Goal: Communication & Community: Participate in discussion

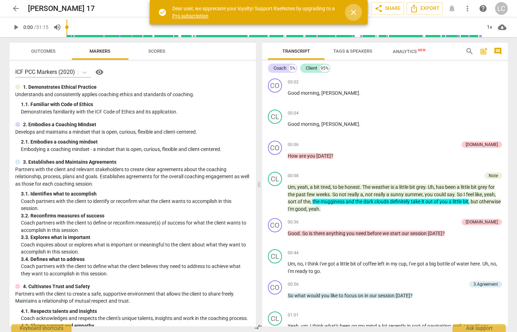
click at [355, 12] on span "close" at bounding box center [353, 12] width 8 height 8
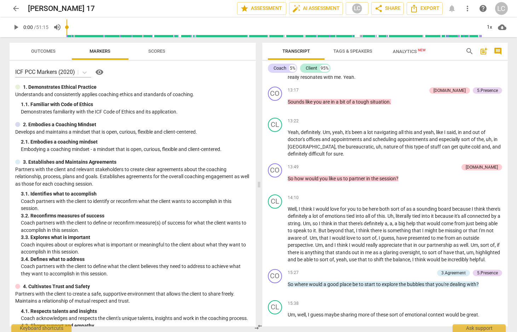
scroll to position [999, 0]
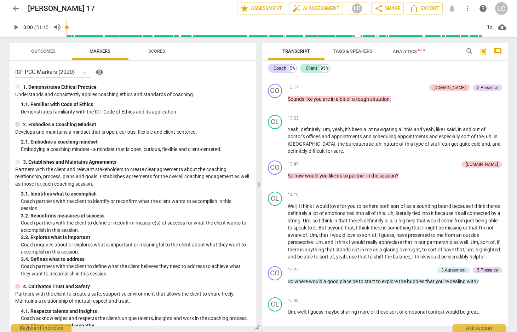
click at [499, 52] on span "comment" at bounding box center [497, 51] width 8 height 8
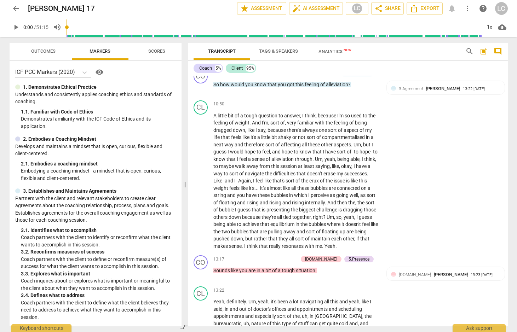
scroll to position [1141, 0]
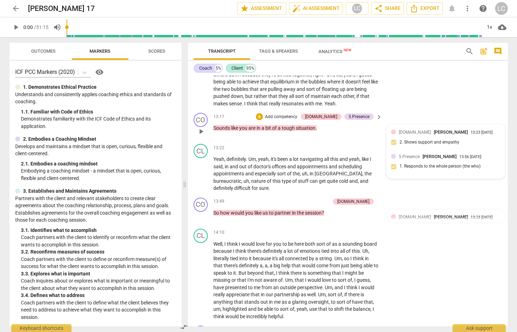
click at [496, 135] on div "[DOMAIN_NAME] [PERSON_NAME] 13:23 [DATE]" at bounding box center [450, 132] width 102 height 7
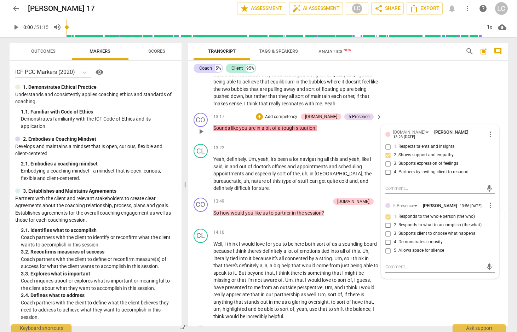
click at [388, 192] on textarea at bounding box center [434, 188] width 98 height 7
type textarea "o"
type textarea "op"
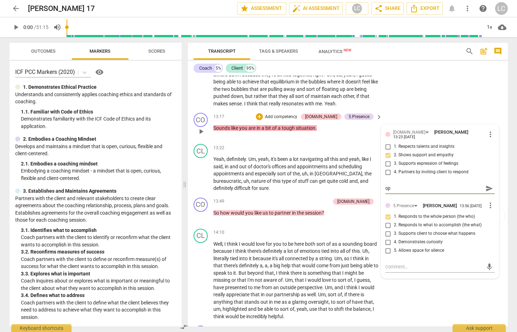
type textarea "opp"
type textarea "oppo"
type textarea "oppor"
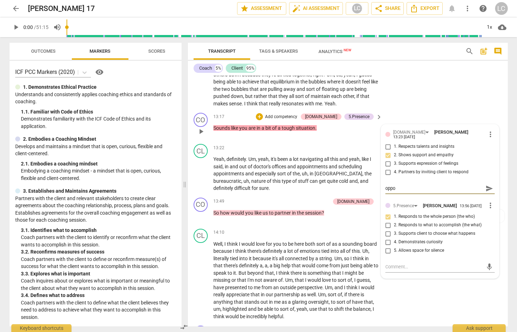
type textarea "oppor"
type textarea "opport"
type textarea "opportu"
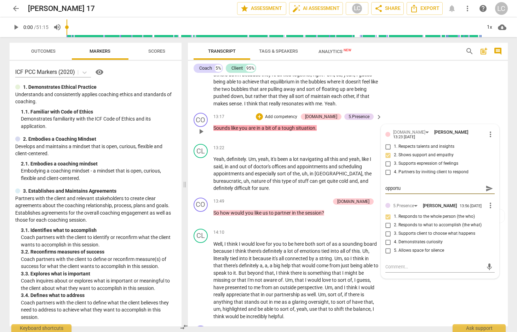
type textarea "opportun"
type textarea "opportuni"
type textarea "opportunit"
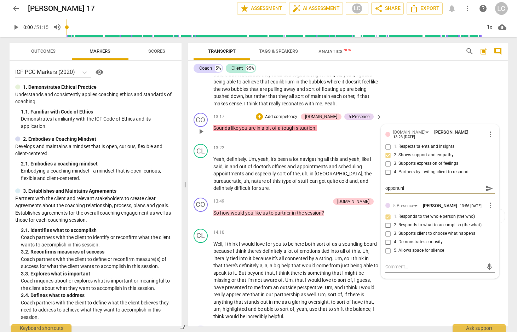
type textarea "opportunit"
type textarea "opportunity"
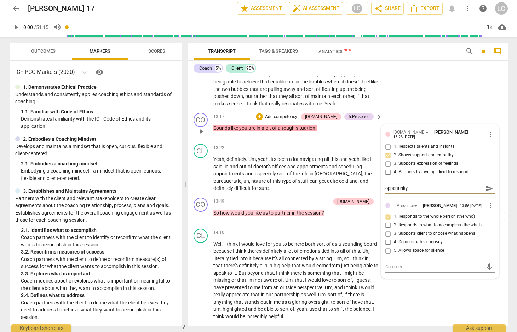
type textarea "opportunity t"
type textarea "opportunity to"
type textarea "opportunity to a"
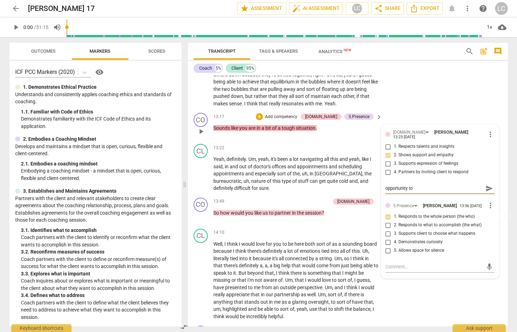
type textarea "opportunity to a"
type textarea "opportunity to as"
type textarea "opportunity to ask"
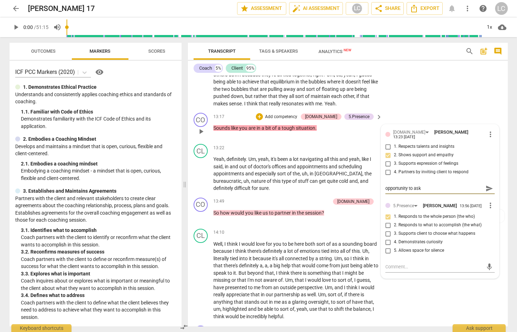
type textarea "opportunity to ask"
type textarea "opportunity to ask h"
type textarea "opportunity to ask [PERSON_NAME]"
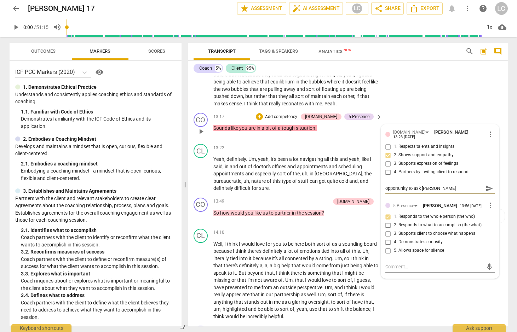
type textarea "opportunity to ask how"
type textarea "opportunity to ask how t"
type textarea "opportunity to ask how th"
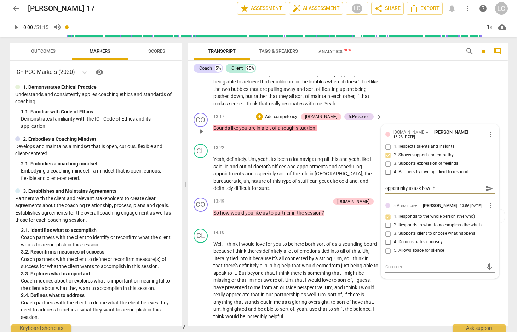
type textarea "opportunity to ask how tha"
type textarea "opportunity to ask how that"
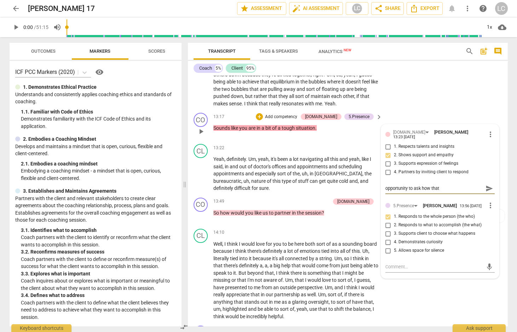
type textarea "opportunity to ask how that"
type textarea "opportunity to ask how that f"
type textarea "opportunity to ask how that fe"
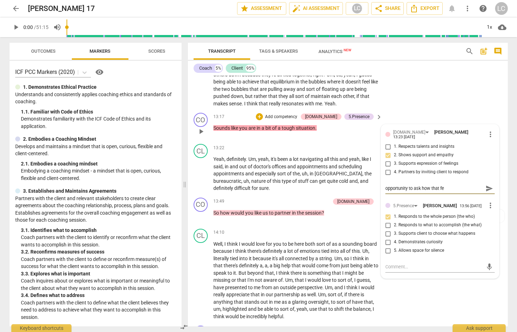
type textarea "opportunity to ask how that fee"
type textarea "opportunity to ask how that feel"
type textarea "opportunity to ask how that feels"
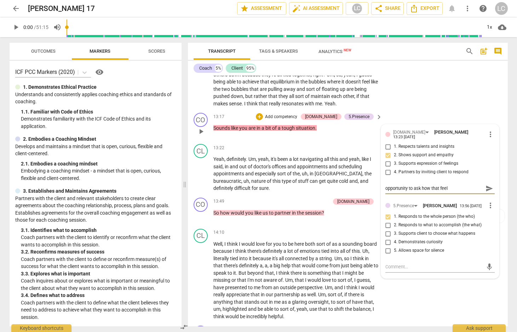
type textarea "opportunity to ask how that feels"
type textarea "opportunity to ask how that feels f"
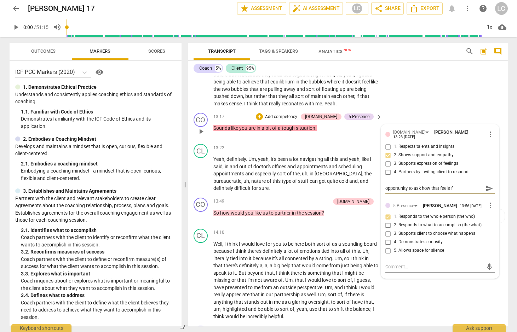
type textarea "opportunity to ask how that feels fo"
type textarea "opportunity to ask how that feels for"
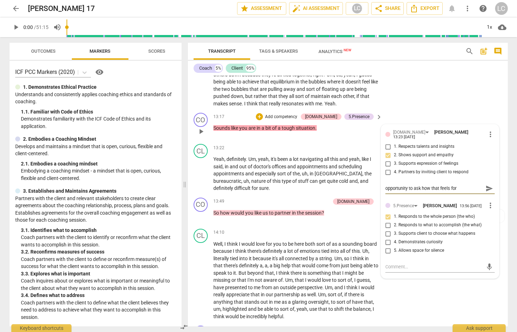
type textarea "opportunity to ask how that feels for"
type textarea "opportunity to ask how that feels for h"
type textarea "opportunity to ask how that feels for hi"
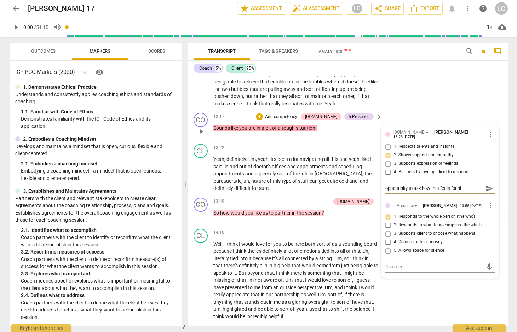
type textarea "opportunity to ask how that feels for him"
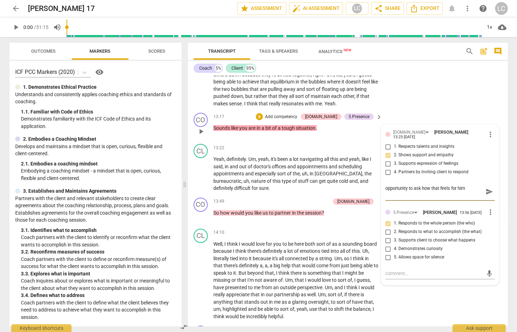
type textarea "opportunity to ask how that feels for him"
click at [491, 196] on span "send" at bounding box center [489, 191] width 10 height 8
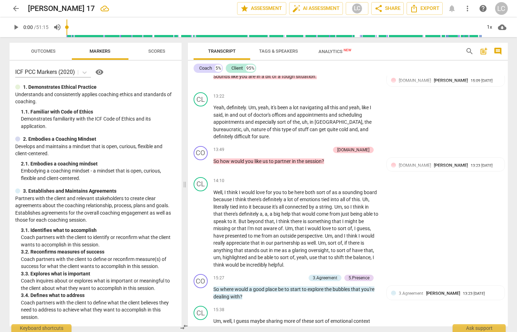
scroll to position [1203, 0]
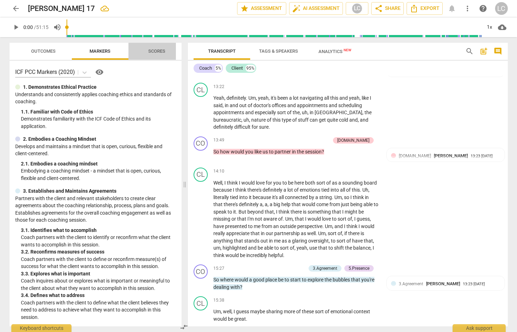
click at [156, 52] on span "Scores" at bounding box center [156, 50] width 17 height 5
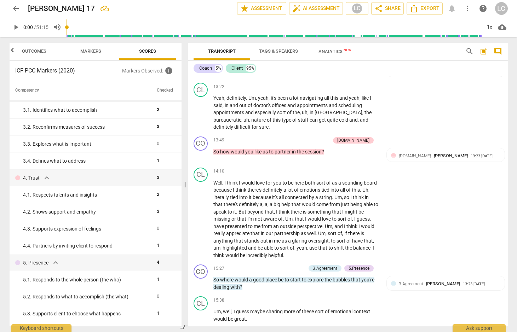
scroll to position [87, 0]
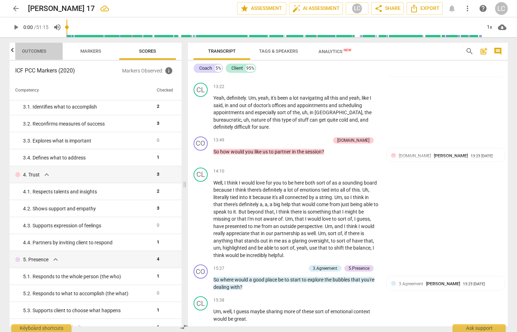
click at [39, 52] on span "Outcomes" at bounding box center [34, 50] width 24 height 5
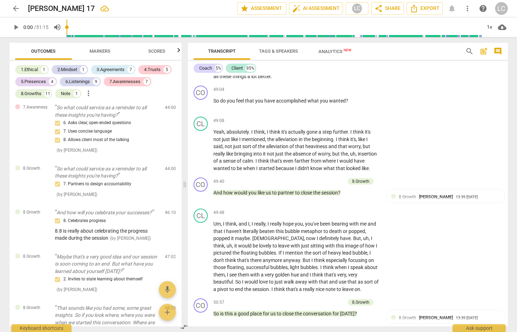
scroll to position [4041, 0]
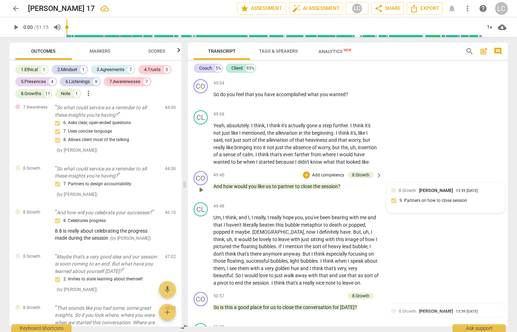
click at [472, 209] on div "8.Growth [PERSON_NAME] 13:39 [DATE] 9. Partners on how to close session" at bounding box center [445, 198] width 109 height 22
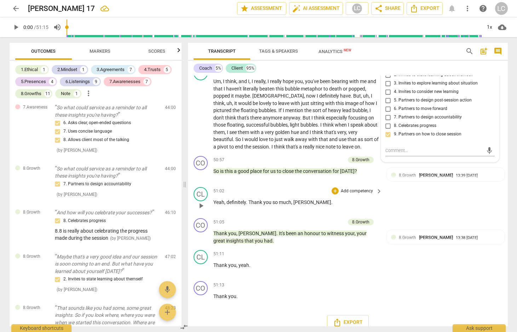
click at [472, 215] on div "CL play_arrow pause 51:02 + Add competency keyboard_arrow_right Yeah , definite…" at bounding box center [348, 199] width 320 height 31
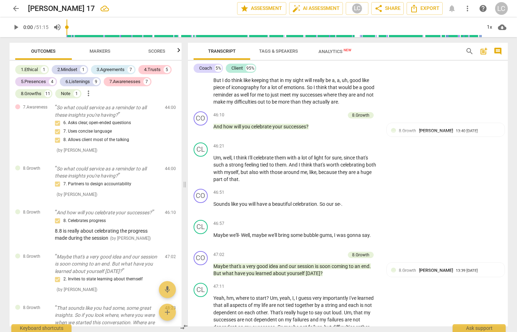
scroll to position [3664, 0]
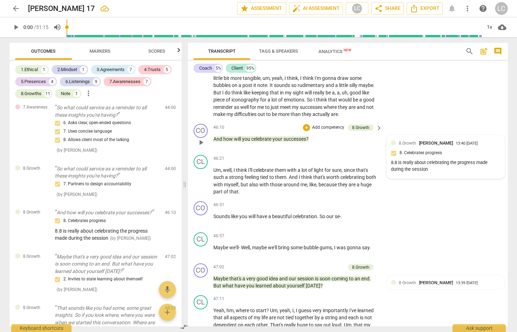
click at [392, 174] on div "8.Growth [PERSON_NAME] 13:40 [DATE] 8. Celebrates progress 8.8 is really about …" at bounding box center [445, 157] width 109 height 35
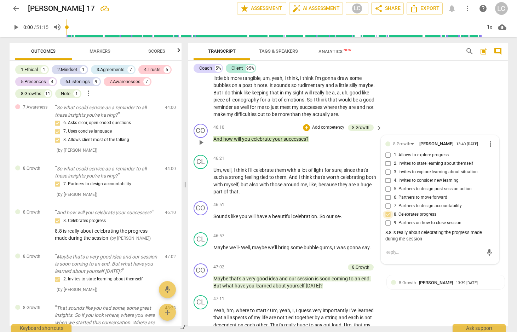
click at [387, 219] on input "8. Celebrates progress" at bounding box center [387, 214] width 11 height 8
checkbox input "true"
click at [386, 256] on textarea at bounding box center [434, 252] width 98 height 7
type textarea "I"
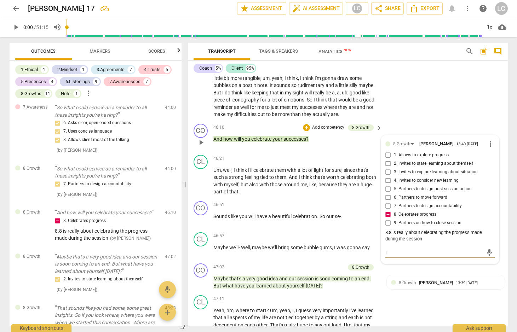
type textarea "I"
type textarea "I h"
type textarea "I ha"
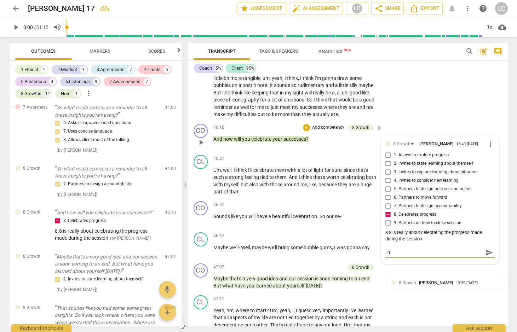
type textarea "I ha"
type textarea "I hav"
type textarea "I havn"
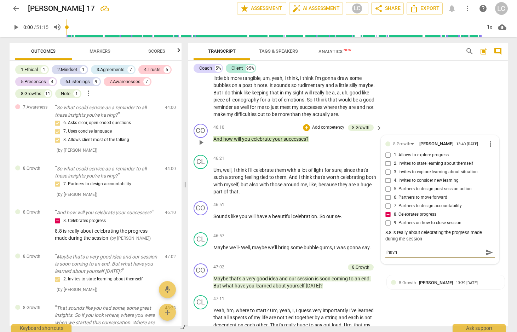
type textarea "I hav"
type textarea "I have"
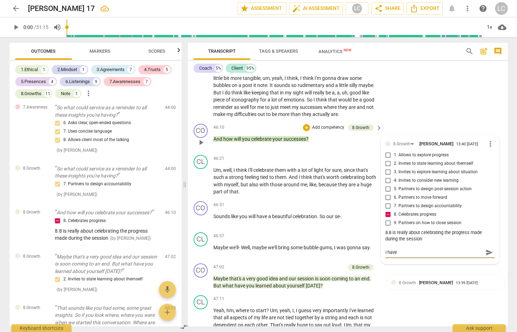
type textarea "I have"
type textarea "I have n"
type textarea "I have no"
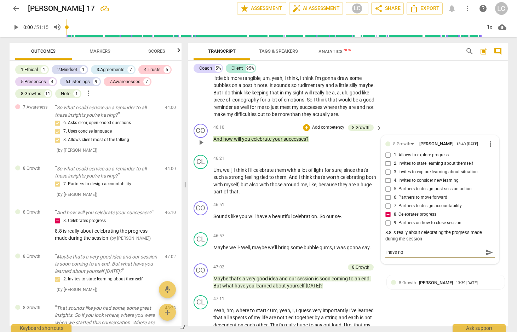
type textarea "I have not"
type textarea "I have noti"
type textarea "I have notic"
type textarea "I have notice"
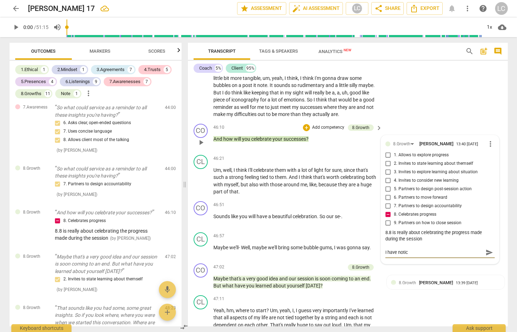
type textarea "I have notice"
type textarea "I have noticed"
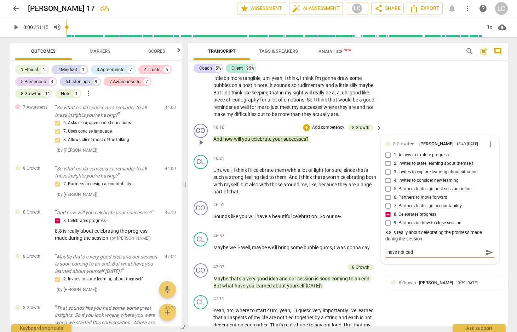
type textarea "I have noticed a"
type textarea "I have noticed a l"
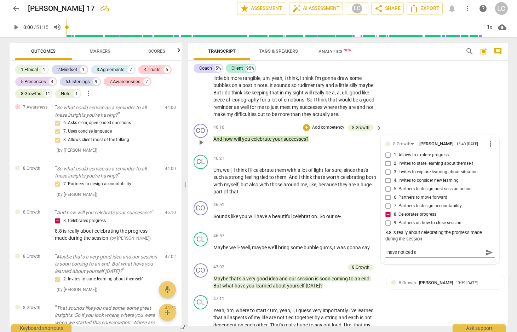
type textarea "I have noticed a l"
type textarea "I have noticed a lo"
type textarea "I have noticed a lot"
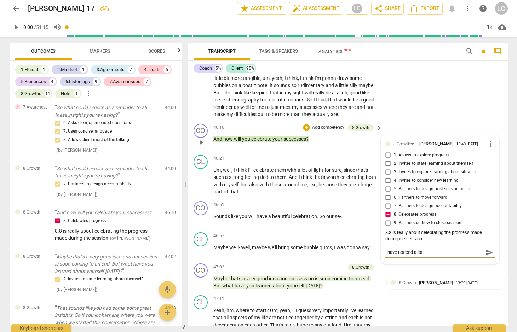
type textarea "I have noticed a lot"
type textarea "I have noticed a lot o"
type textarea "I have noticed a lot of"
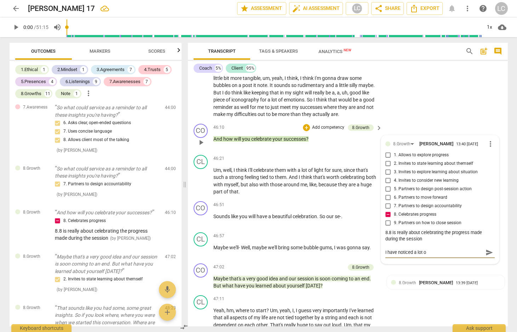
type textarea "I have noticed a lot of"
type textarea "I have noticed a lot of g"
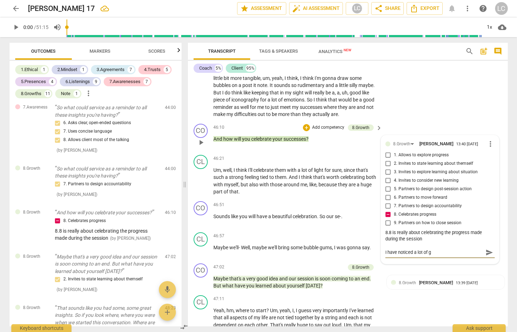
type textarea "I have noticed a lot of gr"
type textarea "I have noticed a lot of gro"
type textarea "I have noticed a lot of grow"
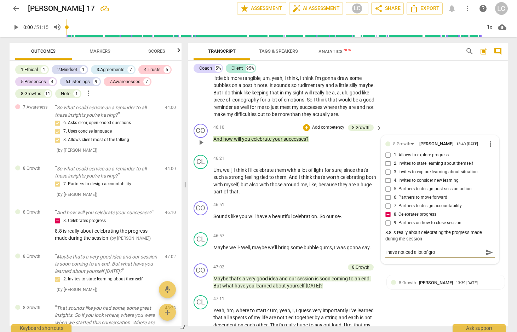
type textarea "I have noticed a lot of grow"
type textarea "I have noticed a lot of growt"
type textarea "I have noticed a lot of growth"
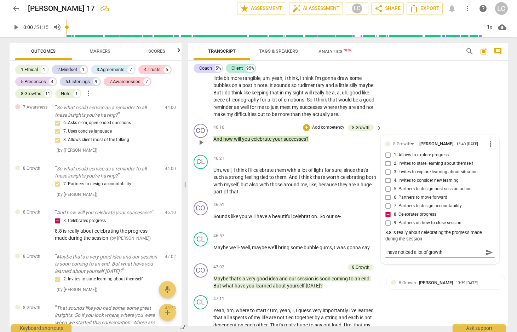
type textarea "I have noticed a lot of growth"
type textarea "I have noticed a lot of growth i"
type textarea "I have noticed a lot of growth in"
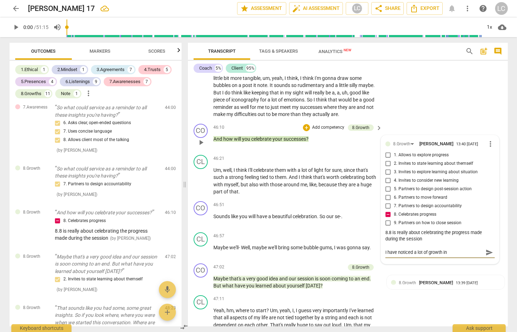
type textarea "I have noticed a lot of growth in"
type textarea "I have noticed a lot of growth in y"
type textarea "I have noticed a lot of growth in yo"
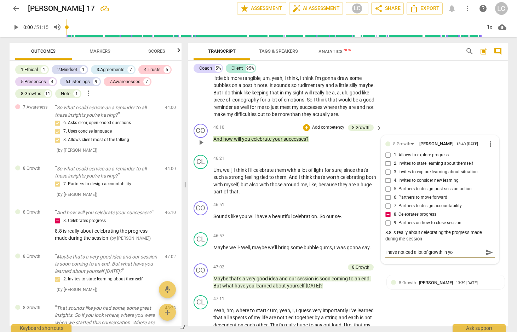
type textarea "I have noticed a lot of growth in you"
type textarea "I have noticed a lot of growth in you i"
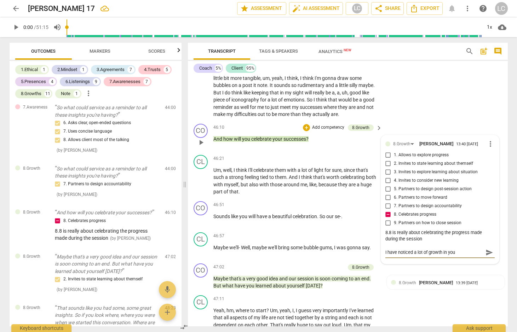
type textarea "I have noticed a lot of growth in you i"
type textarea "I have noticed a lot of growth in you in"
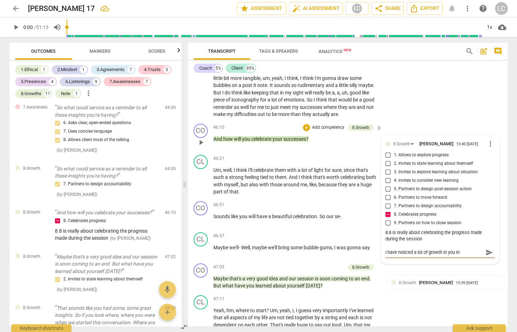
type textarea "I have noticed a lot of growth in you in t"
type textarea "I have noticed a lot of growth in you in th"
type textarea "I have noticed a lot of growth in you in thi"
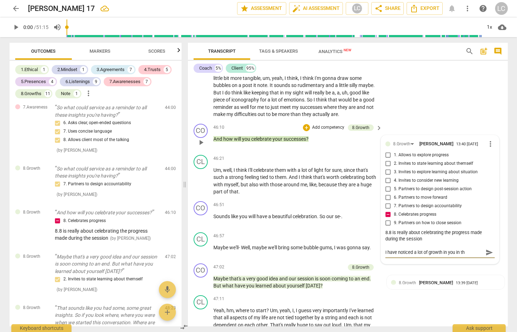
type textarea "I have noticed a lot of growth in you in thi"
type textarea "I have noticed a lot of growth in you in this"
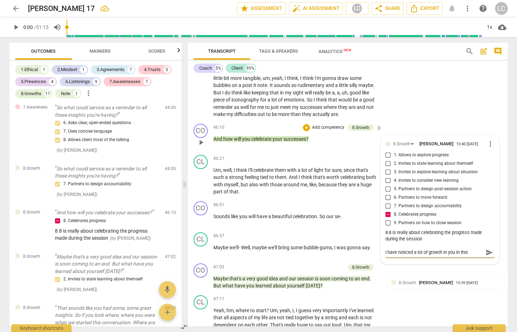
type textarea "I have noticed a lot of growth in you in this s"
type textarea "I have noticed a lot of growth in you in this se"
type textarea "I have noticed a lot of growth in you in this ses"
type textarea "I have noticed a lot of growth in you in this sess"
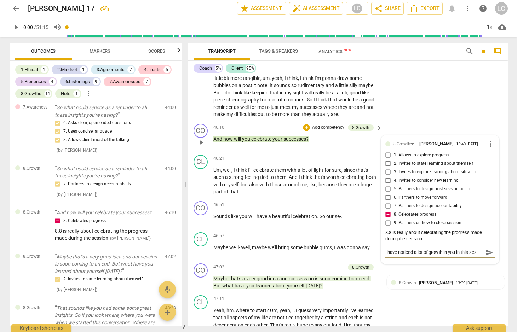
type textarea "I have noticed a lot of growth in you in this sess"
type textarea "I have noticed a lot of growth in you in this sessi"
type textarea "I have noticed a lot of growth in you in this sessio"
type textarea "I have noticed a lot of growth in you in this session"
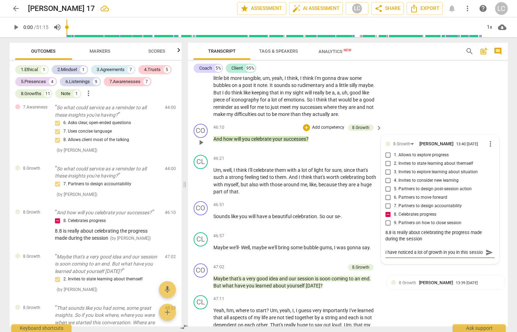
type textarea "I have noticed a lot of growth in you in this session"
type textarea "I have noticed a lot of growth in you in this session,"
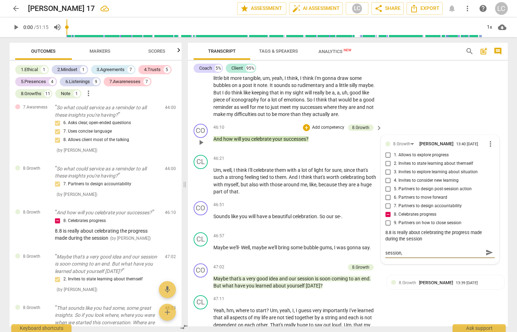
type textarea "I have noticed a lot of growth in you in this session, V"
type textarea "I have noticed a lot of growth in you in this session, Vi"
type textarea "I have noticed a lot of growth in you in this session, [GEOGRAPHIC_DATA]"
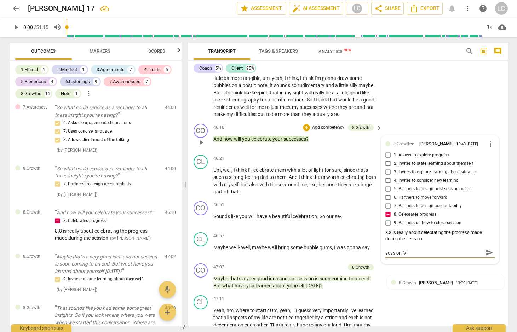
type textarea "I have noticed a lot of growth in you in this session, [GEOGRAPHIC_DATA]"
type textarea "I have noticed a lot of growth in you in this session, Vict"
type textarea "I have noticed a lot of growth in you in this session, Victo"
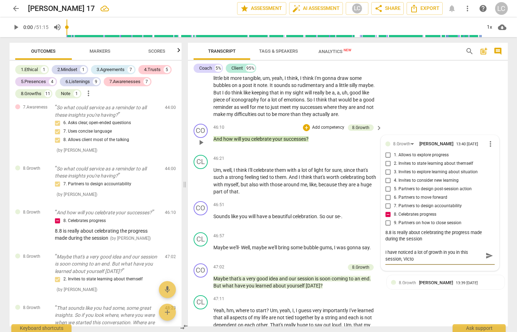
type textarea "I have noticed a lot of growth in you in this session, [PERSON_NAME]"
type textarea "I have noticed a lot of growth in you in this session, [PERSON_NAME]."
click at [488, 266] on span "send" at bounding box center [489, 263] width 8 height 8
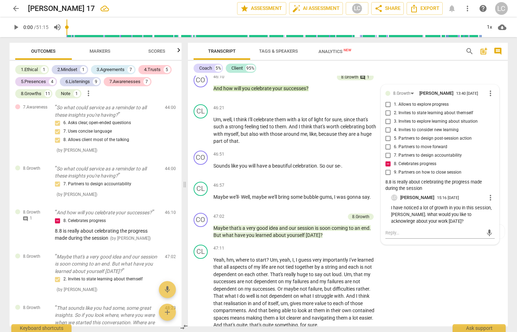
scroll to position [3721, 0]
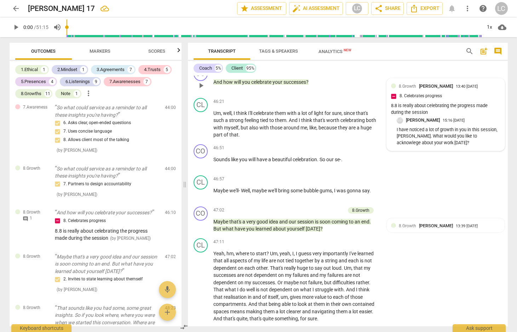
click at [431, 146] on p "I have noticed a lot of growth in you in this session, [PERSON_NAME]. What woul…" at bounding box center [448, 137] width 104 height 20
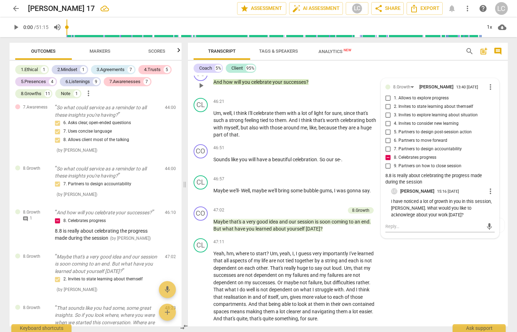
click at [426, 218] on p "I have noticed a lot of growth in you in this session, [PERSON_NAME]. What woul…" at bounding box center [443, 208] width 104 height 20
click at [424, 218] on p "I have noticed a lot of growth in you in this session, [PERSON_NAME]. What woul…" at bounding box center [443, 208] width 104 height 20
click at [488, 196] on span "more_vert" at bounding box center [490, 191] width 8 height 8
click at [487, 130] on div at bounding box center [258, 166] width 517 height 332
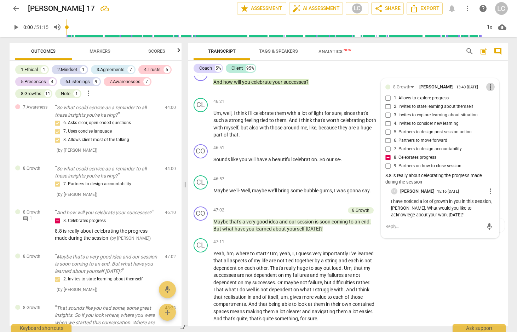
click at [487, 91] on span "more_vert" at bounding box center [490, 87] width 8 height 8
click at [490, 130] on li "Edit" at bounding box center [495, 130] width 24 height 13
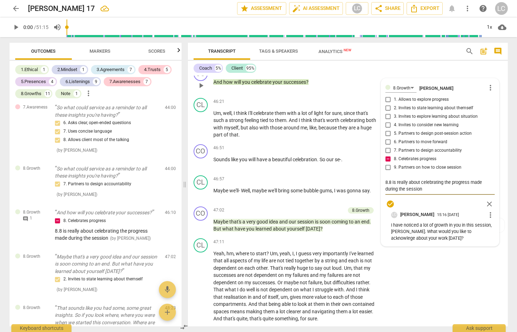
click at [424, 192] on textarea "8.8 is really about celebrating the progress made during the session" at bounding box center [439, 185] width 109 height 13
click at [391, 192] on textarea "8.8 is really about celebrating the progress made during the session" at bounding box center [439, 185] width 109 height 13
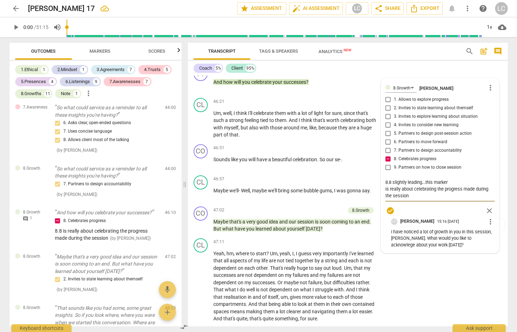
click at [423, 64] on div "CL play_arrow pause 44:18 + Add competency keyboard_arrow_right Well , in terms…" at bounding box center [348, 1] width 320 height 126
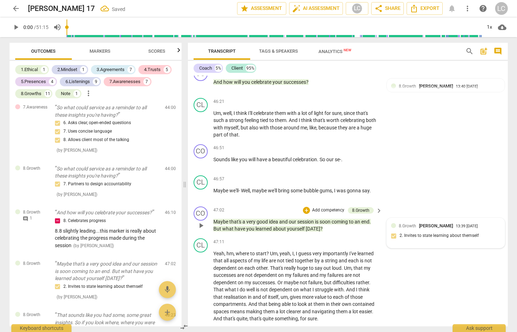
scroll to position [3721, 0]
drag, startPoint x: 504, startPoint y: 290, endPoint x: 505, endPoint y: 280, distance: 9.6
click at [505, 280] on div "CL play_arrow pause 47:11 + Add competency keyboard_arrow_right Yeah , hm , whe…" at bounding box center [348, 281] width 320 height 90
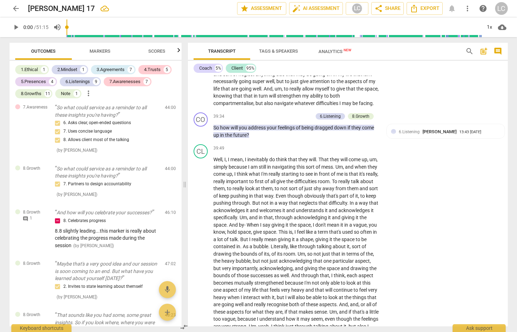
scroll to position [3244, 0]
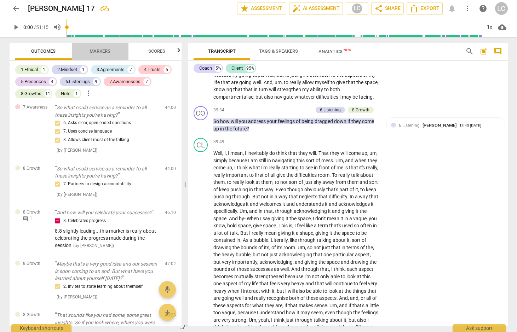
click at [92, 53] on span "Markers" at bounding box center [99, 50] width 21 height 5
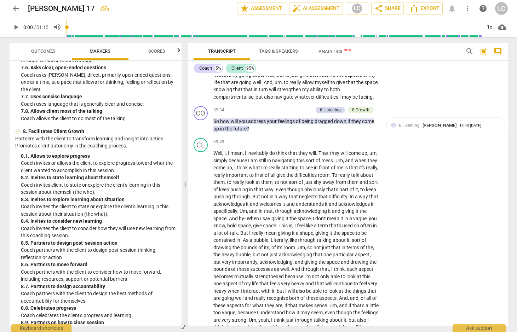
scroll to position [847, 0]
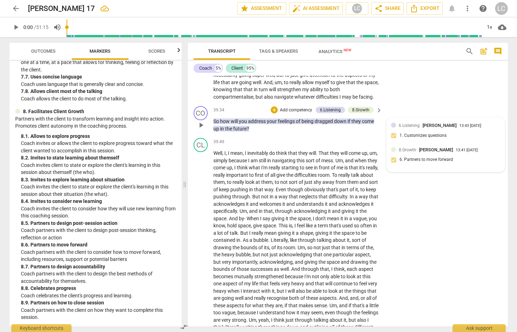
click at [483, 153] on div "8.Growth [PERSON_NAME] 13:41 [DATE]" at bounding box center [450, 149] width 102 height 7
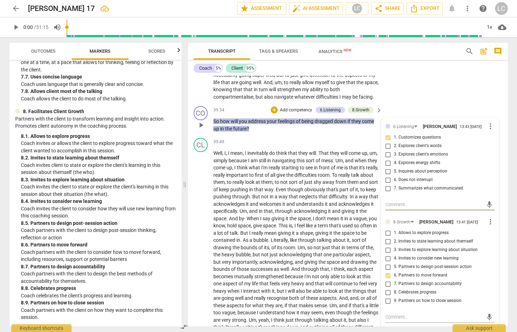
click at [386, 288] on input "7. Partners to design accountability" at bounding box center [387, 284] width 11 height 8
click at [512, 129] on div "Transcript Tags & Speakers Analytics New search post_add comment Coach 5% Clien…" at bounding box center [349, 184] width 328 height 295
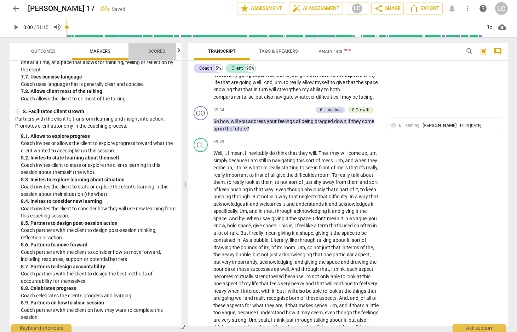
click at [158, 49] on span "Scores" at bounding box center [156, 50] width 17 height 5
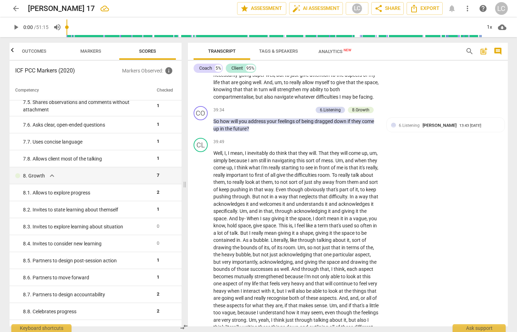
scroll to position [575, 0]
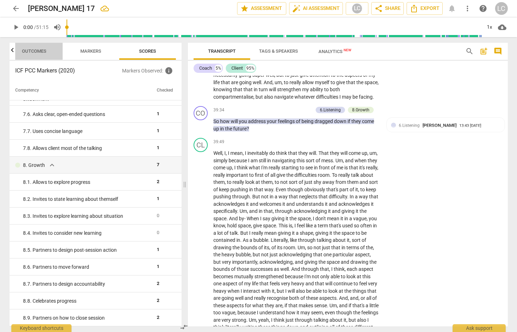
click at [36, 49] on span "Outcomes" at bounding box center [34, 50] width 24 height 5
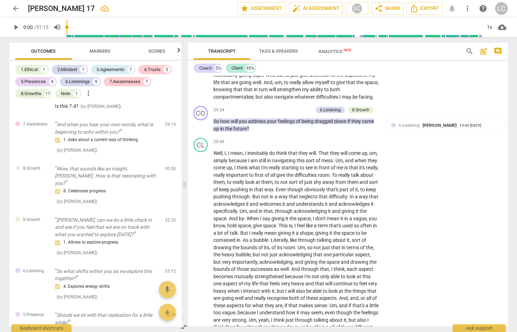
scroll to position [1233, 0]
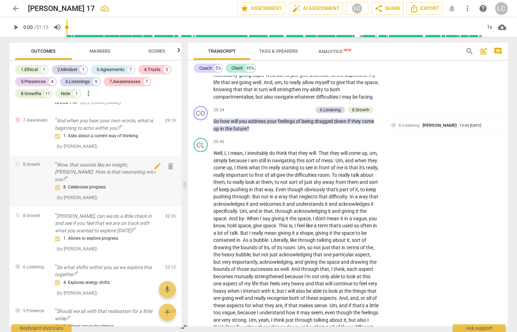
click at [91, 170] on p "Wow, that sounds like an insight, [PERSON_NAME]. How is that resonating with yo…" at bounding box center [107, 172] width 104 height 22
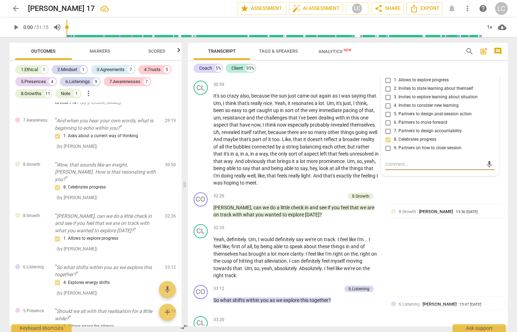
click at [104, 53] on span "Markers" at bounding box center [99, 50] width 21 height 5
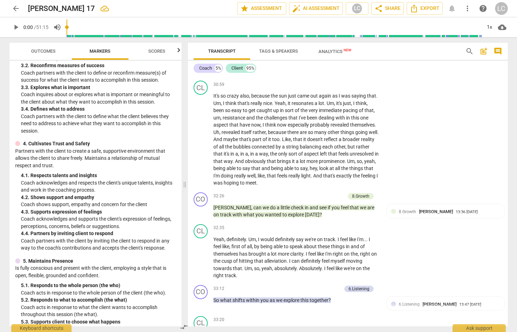
scroll to position [187, 0]
click at [306, 56] on div "+" at bounding box center [306, 52] width 7 height 7
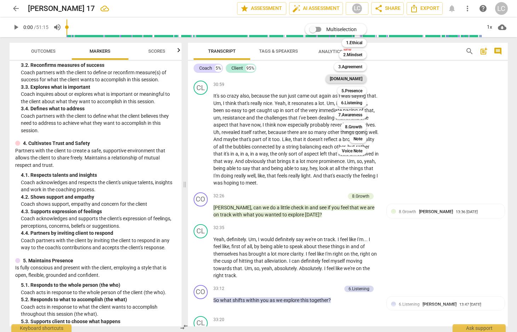
click at [354, 79] on b "[DOMAIN_NAME]" at bounding box center [346, 79] width 33 height 8
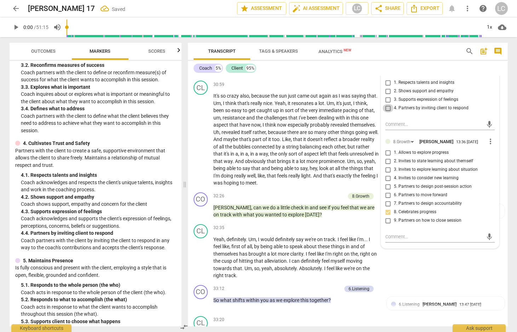
click at [386, 112] on input "4. Partners by inviting client to respond" at bounding box center [387, 108] width 11 height 8
click at [266, 56] on div "+" at bounding box center [262, 52] width 7 height 7
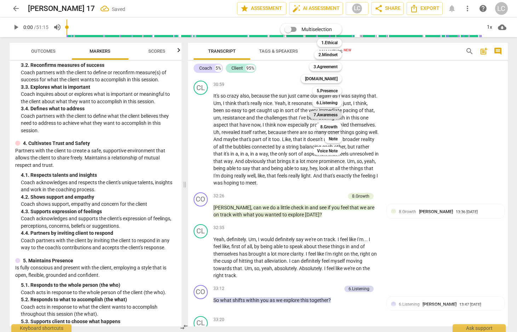
click at [324, 117] on b "7.Awareness" at bounding box center [325, 115] width 24 height 8
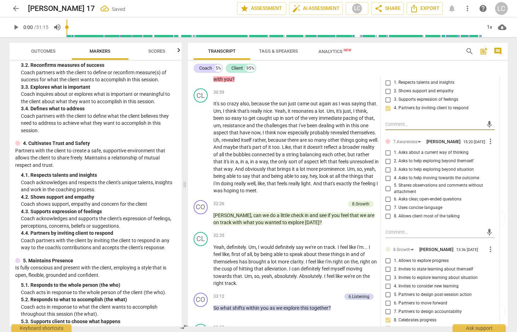
click at [386, 193] on input "5. Shares observations and comments without attachment" at bounding box center [387, 189] width 11 height 8
click at [313, 195] on p "It's so crazy also , because the sun just came out again as I was saying that .…" at bounding box center [296, 147] width 166 height 94
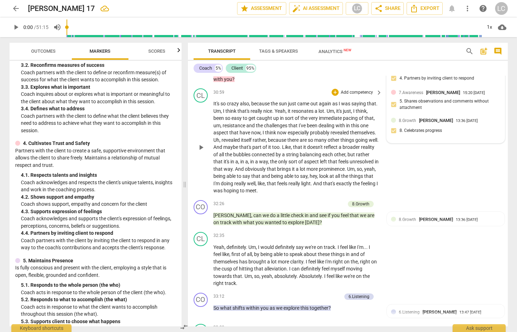
click at [470, 71] on div "15:20 [DATE]" at bounding box center [481, 68] width 22 height 5
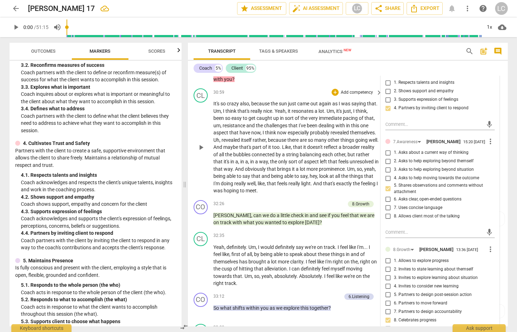
click at [486, 75] on span "more_vert" at bounding box center [490, 70] width 8 height 8
click at [489, 106] on li "Edit" at bounding box center [495, 105] width 24 height 13
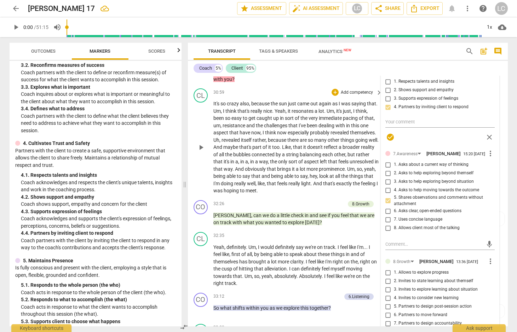
click at [386, 134] on div "[DOMAIN_NAME] [PERSON_NAME] more_vert 1. Respects talents and insights 2. Shows…" at bounding box center [439, 104] width 109 height 79
click at [386, 135] on div "[DOMAIN_NAME] [PERSON_NAME] more_vert 1. Respects talents and insights 2. Shows…" at bounding box center [439, 104] width 109 height 79
click at [387, 135] on div "[DOMAIN_NAME] [PERSON_NAME] more_vert 1. Respects talents and insights 2. Shows…" at bounding box center [439, 104] width 109 height 79
click at [456, 84] on div "CO play_arrow pause 30:50 + Add competency [DOMAIN_NAME] 7.Awareness 8.Growth k…" at bounding box center [348, 66] width 320 height 40
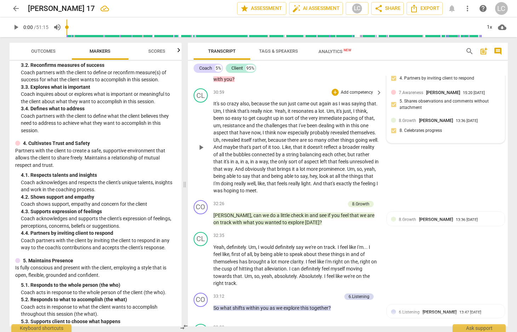
click at [434, 71] on span "[PERSON_NAME]" at bounding box center [451, 67] width 34 height 5
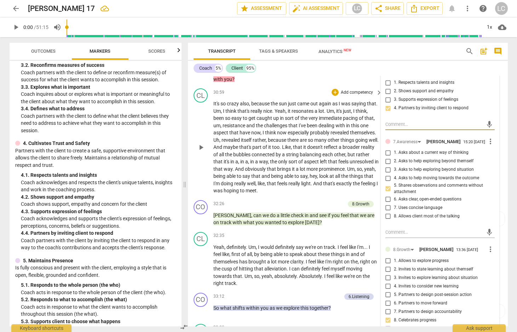
click at [387, 104] on input "3. Supports expression of feelings" at bounding box center [387, 99] width 11 height 8
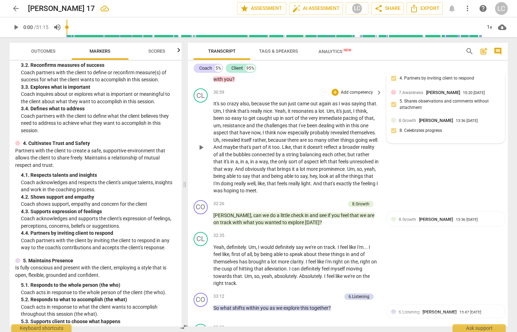
click at [476, 99] on div "[DOMAIN_NAME] [PERSON_NAME] 15:20 [DATE] 4. Partners by inviting client to resp…" at bounding box center [446, 101] width 118 height 82
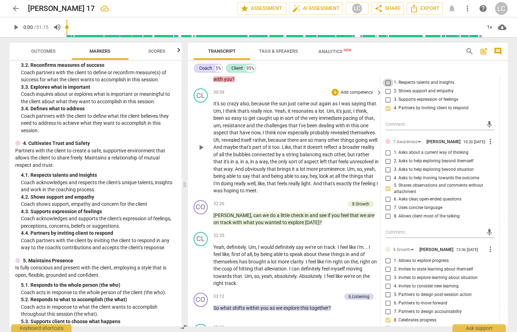
click at [388, 87] on input "1. Respects talents and insights" at bounding box center [387, 83] width 11 height 8
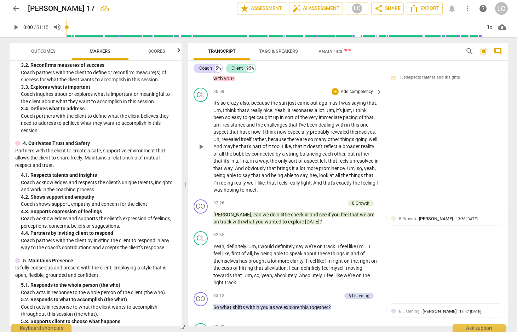
scroll to position [2500, 0]
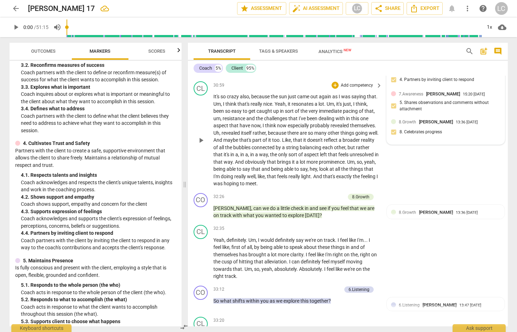
click at [480, 125] on div "8.Growth [PERSON_NAME] 13:36 [DATE]" at bounding box center [450, 121] width 102 height 7
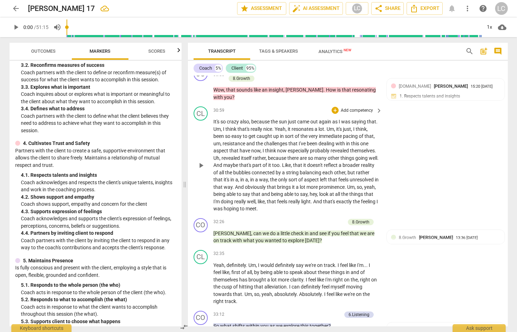
scroll to position [2465, 0]
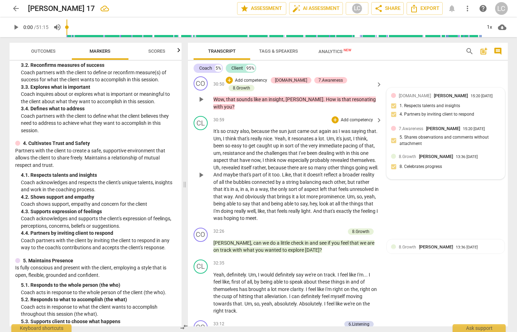
click at [434, 98] on span "[PERSON_NAME]" at bounding box center [451, 95] width 34 height 5
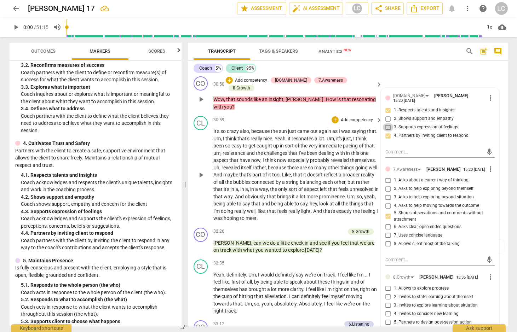
click at [388, 132] on input "3. Supports expression of feelings" at bounding box center [387, 127] width 11 height 8
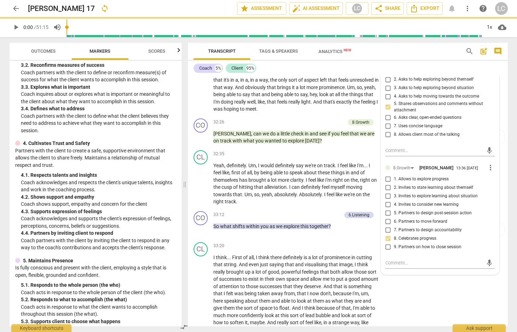
scroll to position [2578, 0]
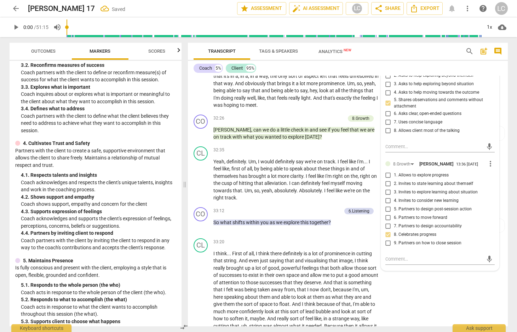
click at [387, 239] on input "8. Celebrates progress" at bounding box center [387, 234] width 11 height 8
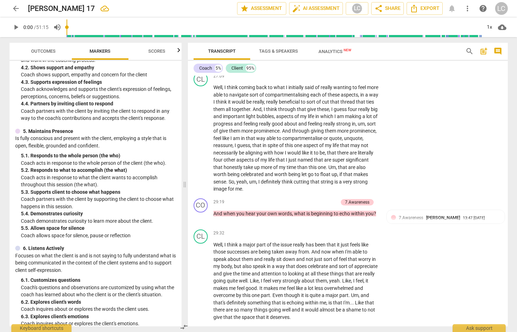
scroll to position [2225, 0]
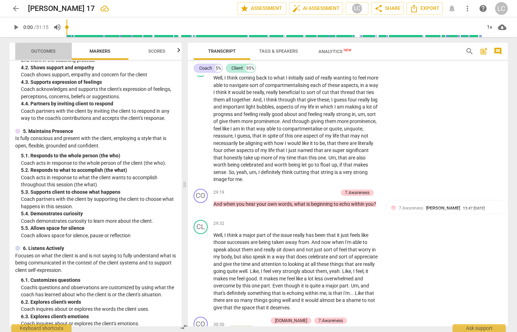
click at [36, 51] on span "Outcomes" at bounding box center [43, 50] width 24 height 5
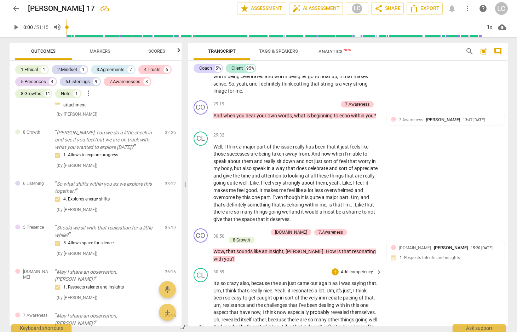
scroll to position [2316, 0]
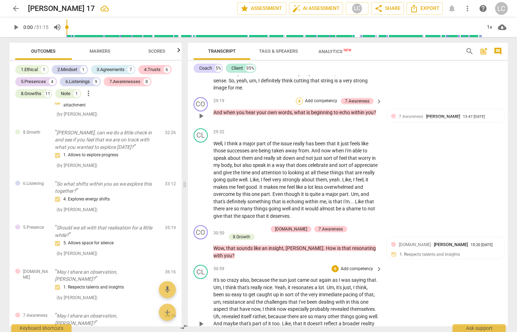
click at [298, 105] on div "+" at bounding box center [299, 101] width 7 height 7
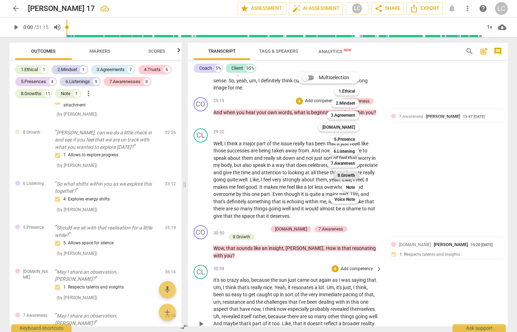
click at [339, 175] on b "8.Growth" at bounding box center [345, 175] width 17 height 8
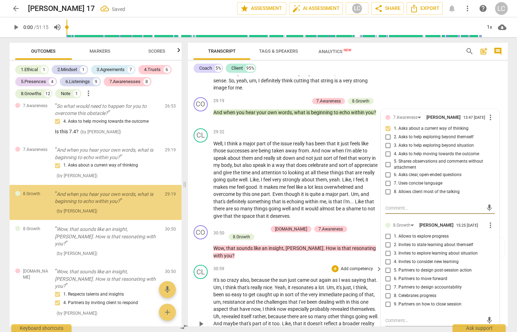
scroll to position [1199, 0]
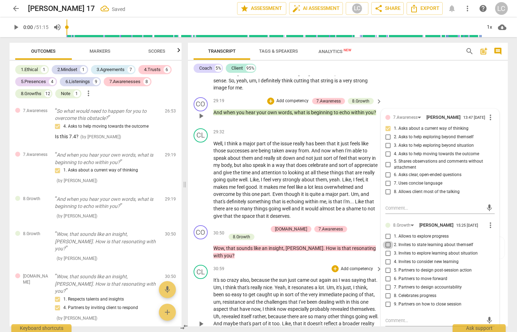
click at [387, 249] on input "2. Invites to state learning about themself" at bounding box center [387, 245] width 11 height 8
click at [511, 148] on div "Transcript Tags & Speakers Analytics New search post_add comment Coach 5% Clien…" at bounding box center [349, 184] width 328 height 295
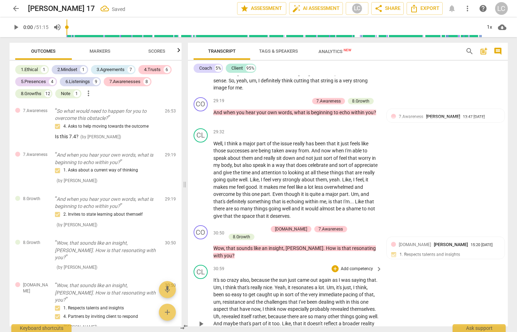
click at [101, 49] on span "Markers" at bounding box center [99, 50] width 21 height 5
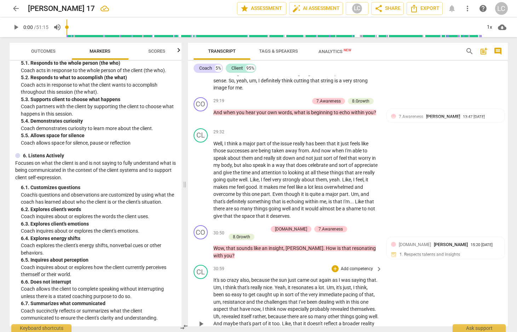
scroll to position [438, 0]
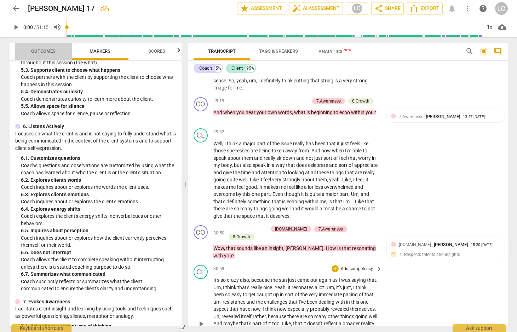
click at [35, 53] on span "Outcomes" at bounding box center [43, 50] width 24 height 5
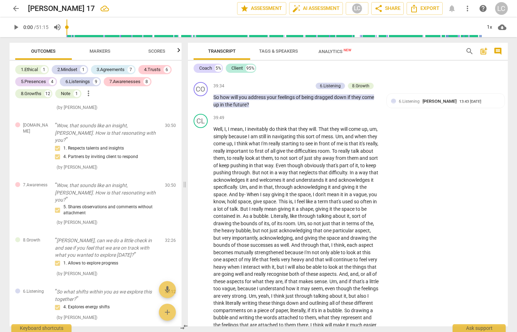
scroll to position [3278, 0]
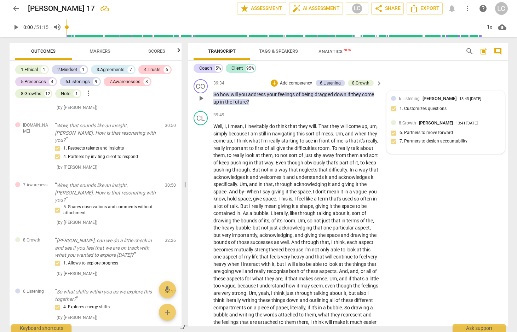
click at [480, 126] on div "8.Growth [PERSON_NAME] 13:41 [DATE]" at bounding box center [450, 123] width 102 height 7
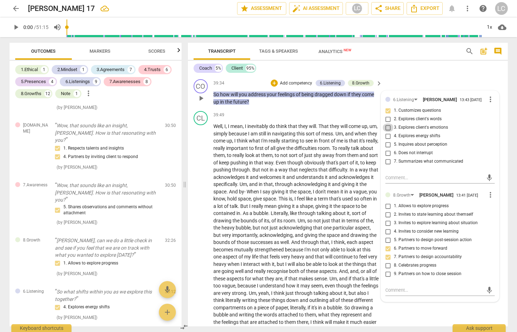
click at [387, 132] on input "3. Explores client's emotions" at bounding box center [387, 127] width 11 height 8
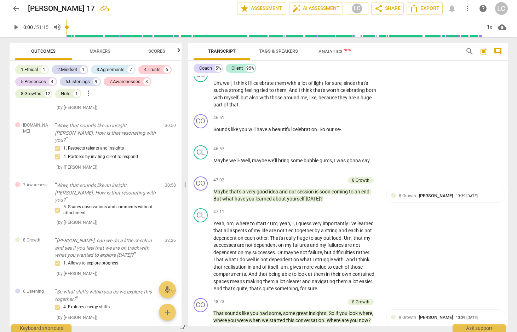
scroll to position [3772, 0]
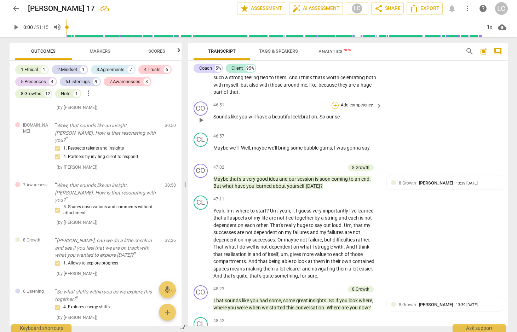
click at [334, 109] on div "+" at bounding box center [334, 105] width 7 height 7
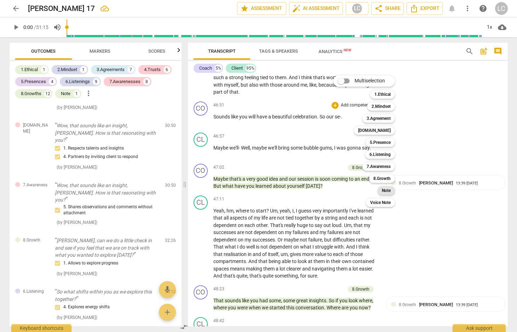
click at [384, 193] on b "Note" at bounding box center [386, 190] width 9 height 8
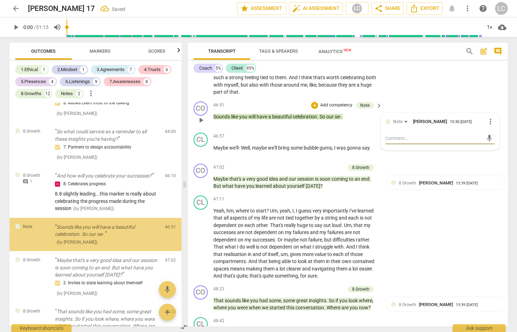
scroll to position [2155, 0]
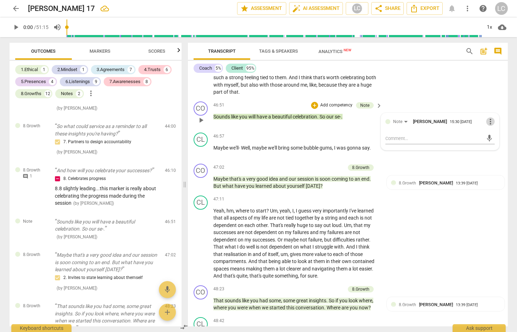
click at [487, 126] on span "more_vert" at bounding box center [490, 121] width 8 height 8
click at [490, 168] on li "Delete" at bounding box center [495, 170] width 24 height 13
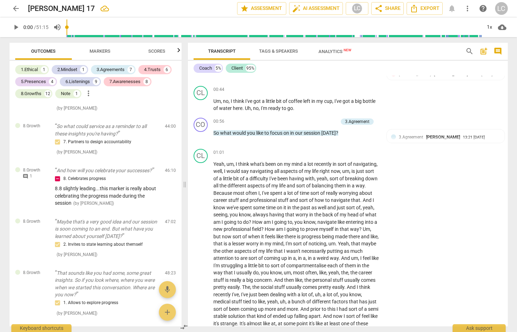
scroll to position [161, 0]
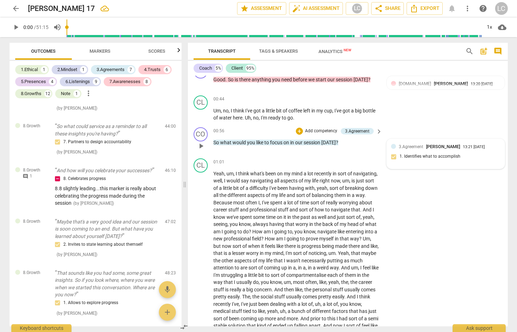
click at [486, 145] on div "3.Agreement [PERSON_NAME] 13:21 [DATE]" at bounding box center [450, 146] width 102 height 7
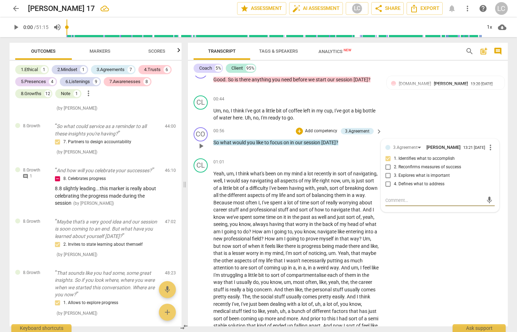
click at [385, 201] on textarea at bounding box center [434, 200] width 98 height 7
click at [447, 207] on textarea ""focus" is not strong enough...needs to be measureable...what would be a goal o…" at bounding box center [434, 207] width 98 height 20
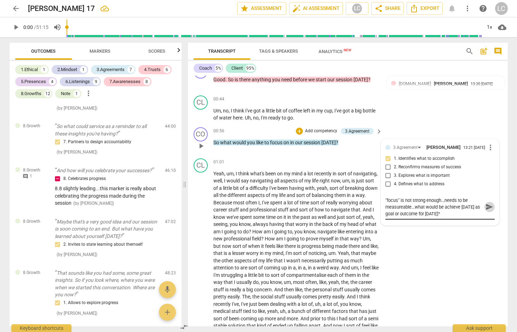
click at [488, 208] on span "send" at bounding box center [489, 207] width 8 height 8
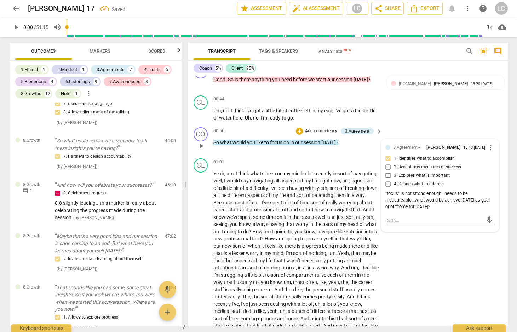
scroll to position [2170, 0]
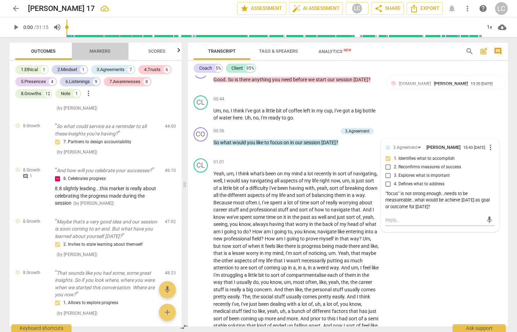
click at [104, 52] on span "Markers" at bounding box center [99, 50] width 21 height 5
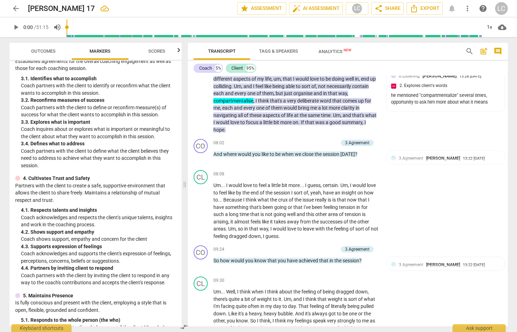
scroll to position [718, 0]
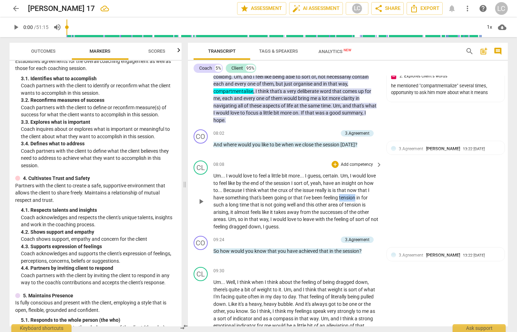
drag, startPoint x: 353, startPoint y: 204, endPoint x: 369, endPoint y: 207, distance: 15.7
click at [356, 201] on span "tension" at bounding box center [347, 198] width 17 height 6
click at [385, 195] on icon "button" at bounding box center [386, 195] width 4 height 5
drag, startPoint x: 335, startPoint y: 227, endPoint x: 269, endPoint y: 236, distance: 66.3
click at [269, 230] on p "Um . . . I would love to feel a little bit more . . . I guess , certain . Um , …" at bounding box center [296, 201] width 166 height 58
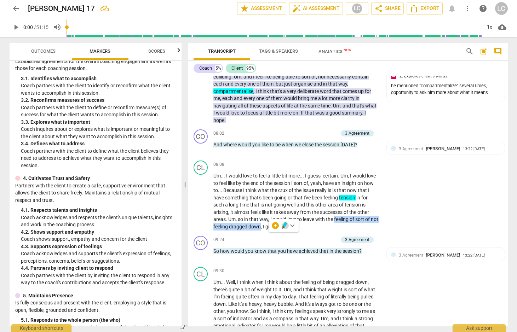
click at [285, 224] on icon "button" at bounding box center [285, 224] width 4 height 5
click at [378, 169] on span "keyboard_arrow_right" at bounding box center [379, 165] width 8 height 8
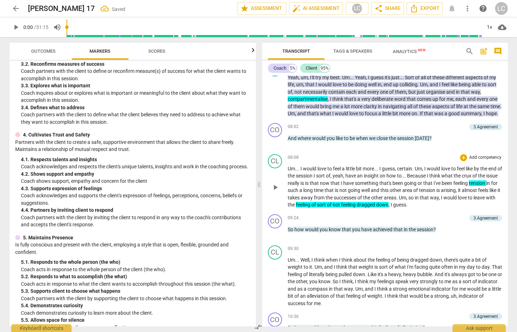
scroll to position [123, 0]
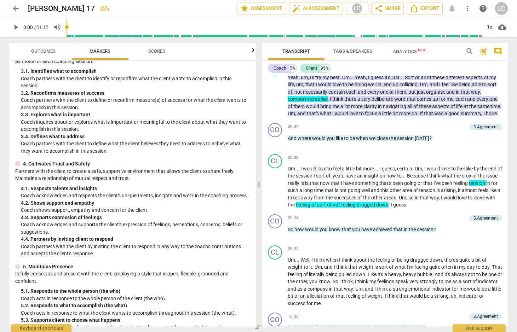
click at [496, 47] on span "comment" at bounding box center [497, 51] width 8 height 8
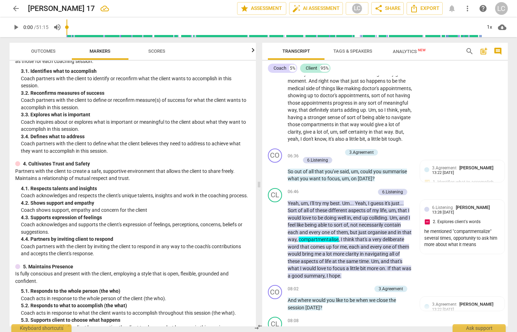
scroll to position [152, 0]
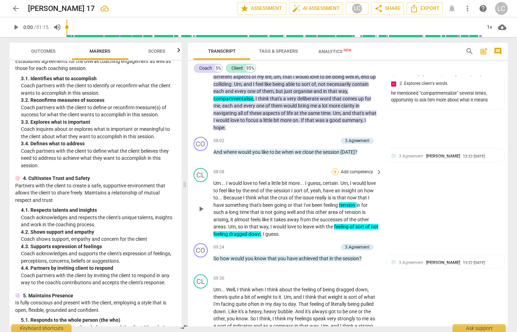
click at [335, 175] on div "+" at bounding box center [334, 171] width 7 height 7
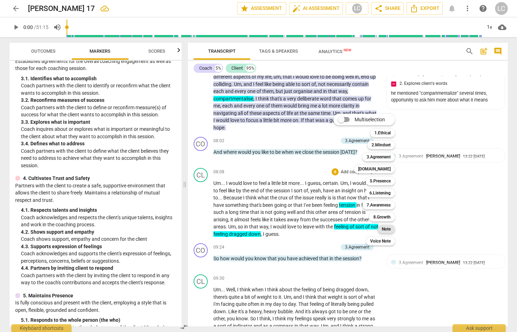
click at [383, 230] on b "Note" at bounding box center [386, 229] width 9 height 8
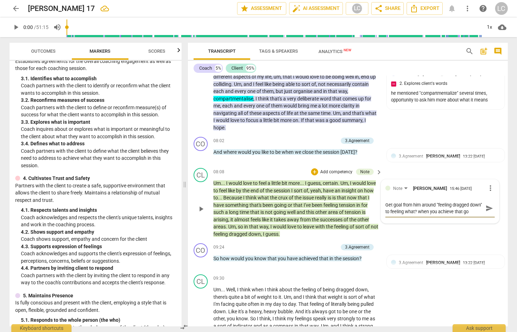
scroll to position [6, 0]
click at [488, 216] on span "send" at bounding box center [489, 212] width 8 height 8
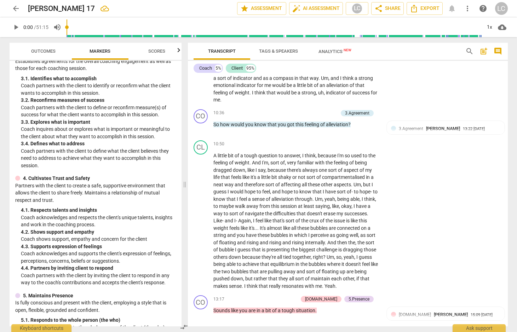
scroll to position [962, 0]
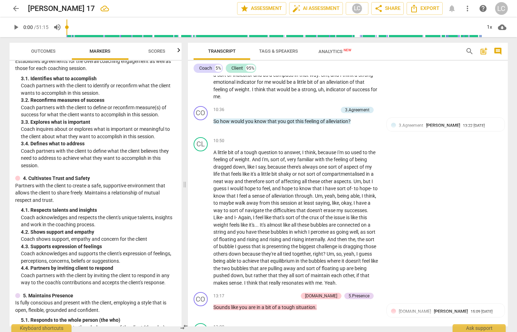
drag, startPoint x: 505, startPoint y: 137, endPoint x: 505, endPoint y: 128, distance: 8.8
click at [505, 128] on div "CO play_arrow pause 00:02 + Add competency keyboard_arrow_right Good morning , …" at bounding box center [348, 201] width 320 height 251
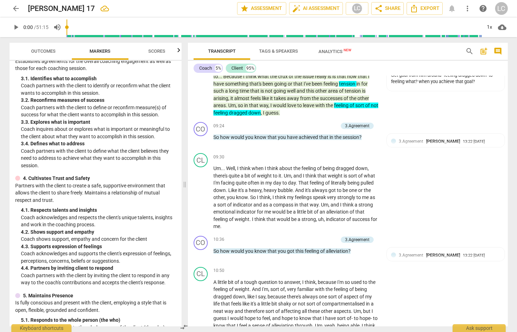
scroll to position [839, 0]
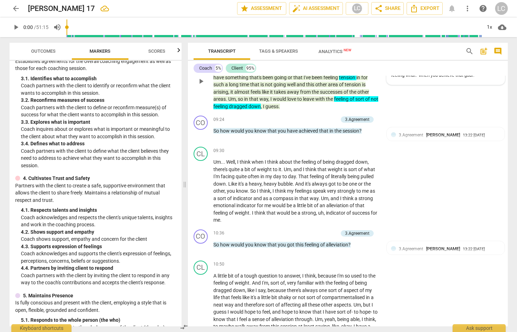
click at [430, 79] on div "Get goal from him around "feeling dragged down" to feeling what? when you achie…" at bounding box center [445, 72] width 109 height 13
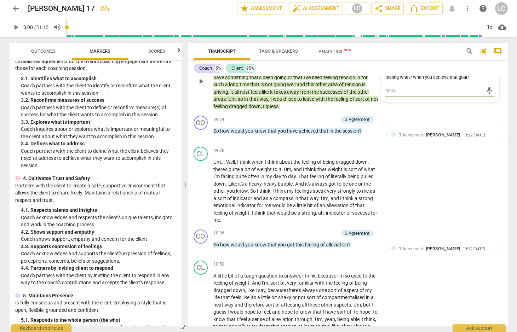
click at [385, 94] on textarea at bounding box center [434, 90] width 98 height 7
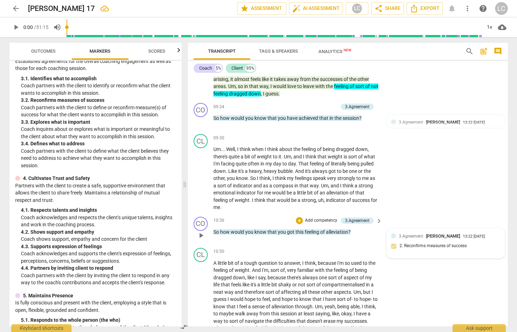
click at [475, 249] on div "3.Agreement [PERSON_NAME] 13:22 [DATE] 2. Reconfirms measures of success" at bounding box center [445, 244] width 109 height 22
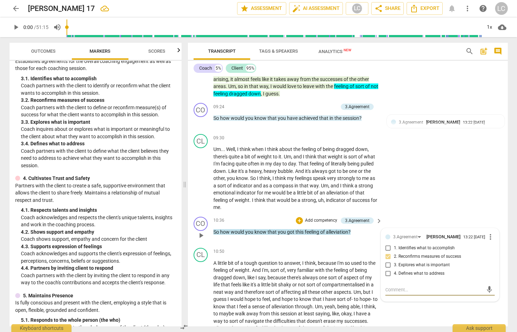
click at [387, 293] on textarea at bounding box center [434, 289] width 98 height 7
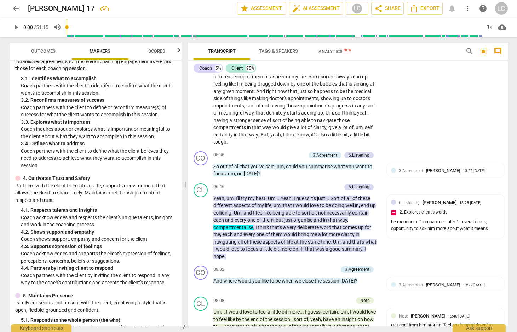
scroll to position [595, 0]
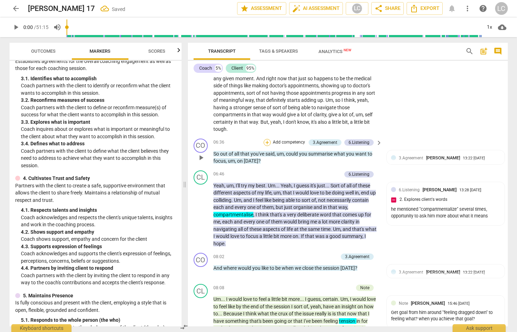
click at [267, 146] on div "+" at bounding box center [266, 142] width 7 height 7
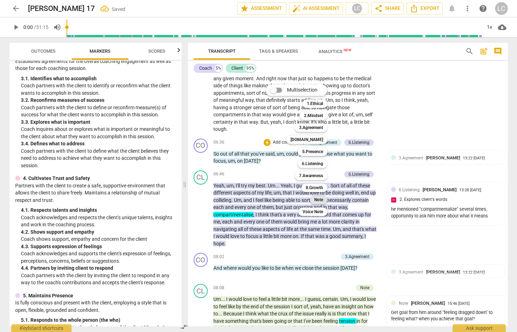
click at [318, 200] on b "Note" at bounding box center [318, 200] width 9 height 8
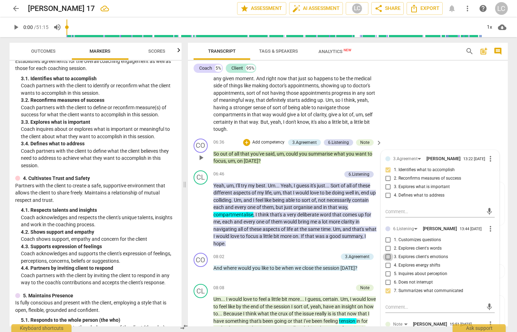
click at [388, 261] on input "3. Explores client's emotions" at bounding box center [387, 257] width 11 height 8
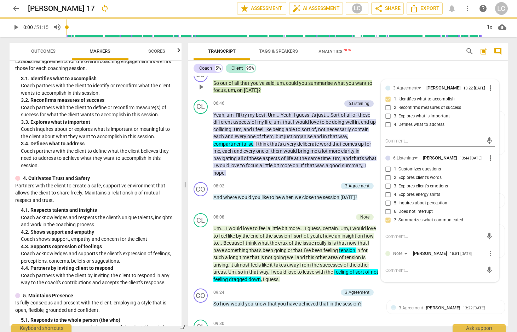
scroll to position [680, 0]
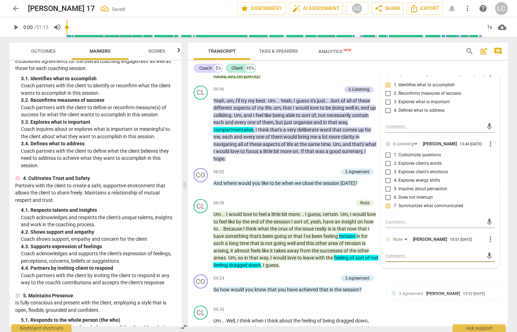
click at [386, 260] on textarea at bounding box center [434, 256] width 98 height 7
click at [485, 267] on span "send" at bounding box center [489, 263] width 8 height 8
click at [508, 125] on div "Transcript Tags & Speakers Analytics New search post_add comment Coach 5% Clien…" at bounding box center [349, 184] width 328 height 295
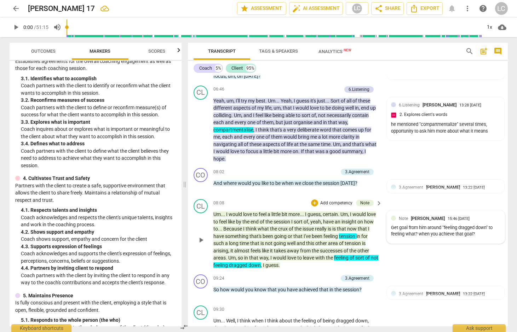
click at [434, 238] on div "Get goal from him around "feeling dragged down" to feeling what? when you achie…" at bounding box center [445, 231] width 109 height 13
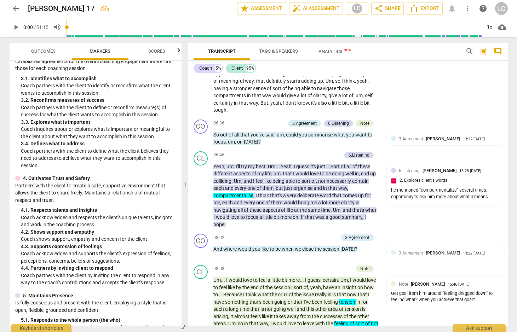
scroll to position [674, 0]
